Goal: Transaction & Acquisition: Download file/media

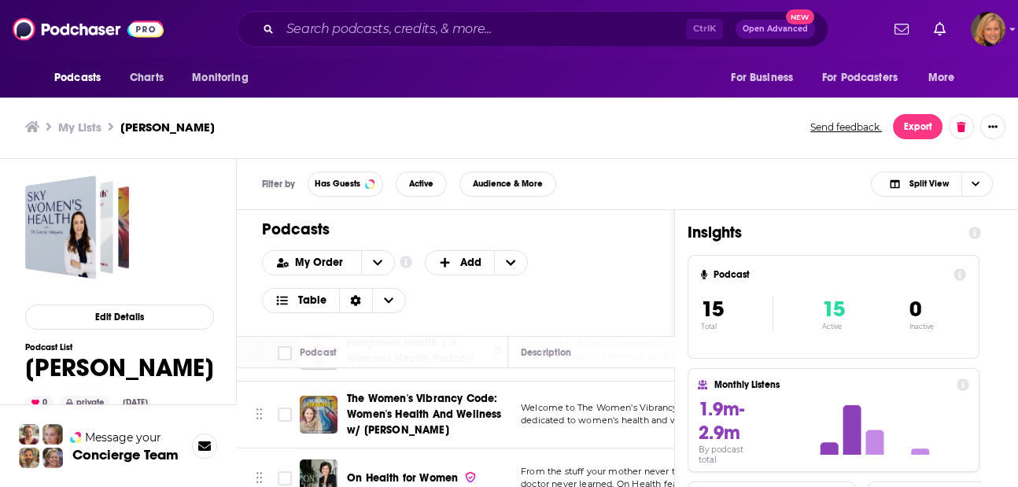
scroll to position [4, 0]
click at [915, 122] on button "Export" at bounding box center [918, 126] width 50 height 25
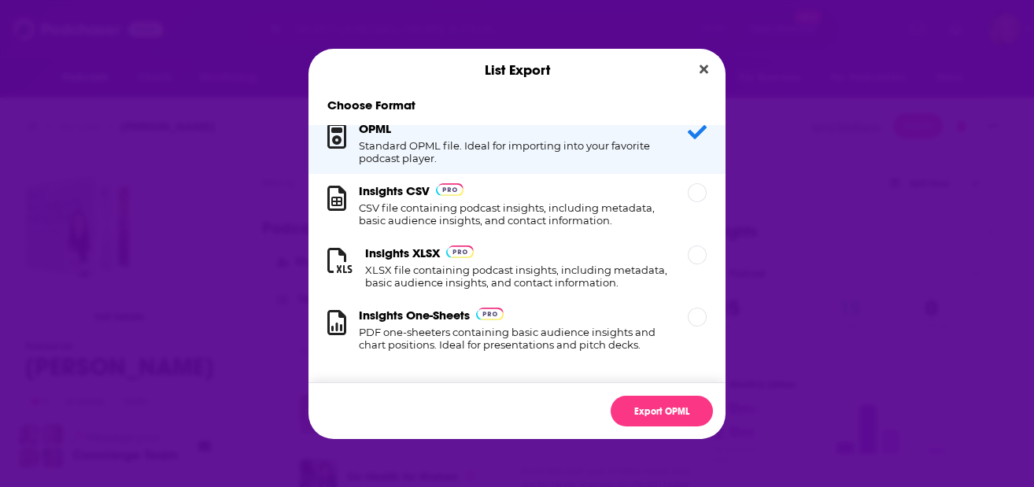
scroll to position [0, 0]
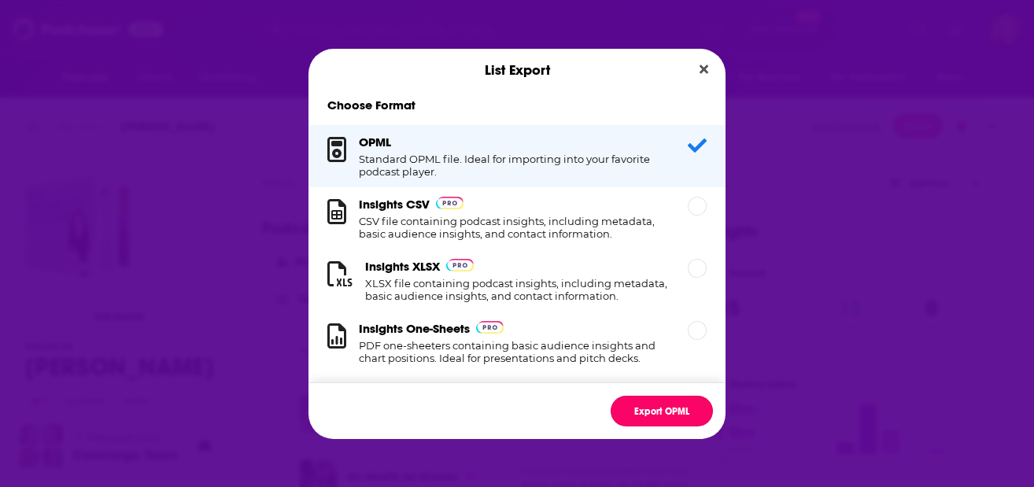
click at [668, 407] on button "Export OPML" at bounding box center [661, 411] width 102 height 31
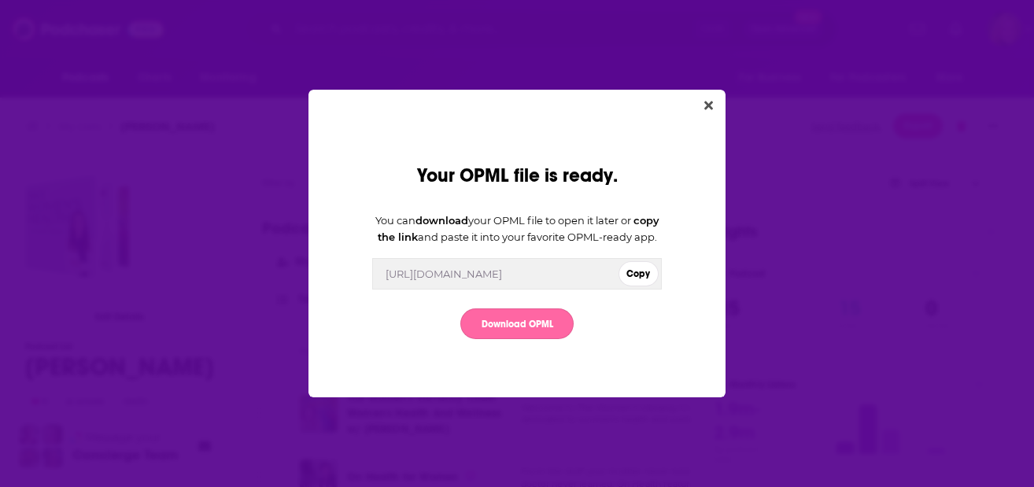
click at [530, 325] on link "Download OPML" at bounding box center [516, 323] width 113 height 31
click at [527, 331] on link "Download OPML" at bounding box center [516, 323] width 113 height 31
click at [720, 99] on div "Your OPML file is ready. You can download your OPML file to open it later or co…" at bounding box center [516, 244] width 417 height 308
